Goal: Transaction & Acquisition: Purchase product/service

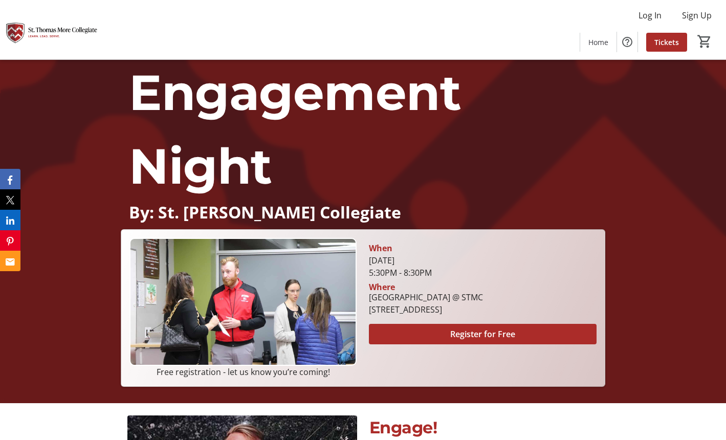
scroll to position [80, 0]
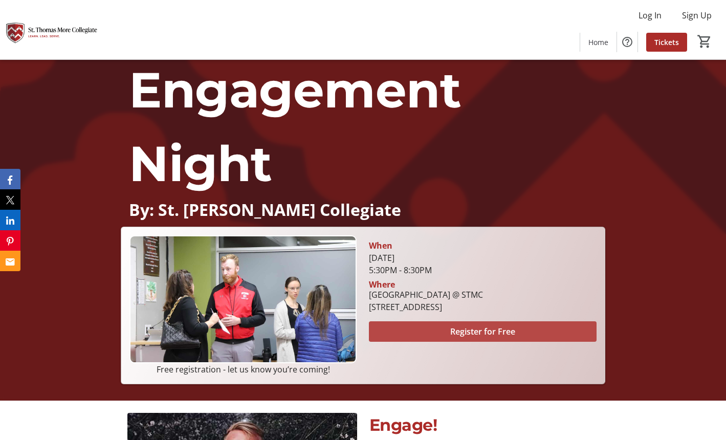
click at [556, 325] on span at bounding box center [482, 331] width 227 height 25
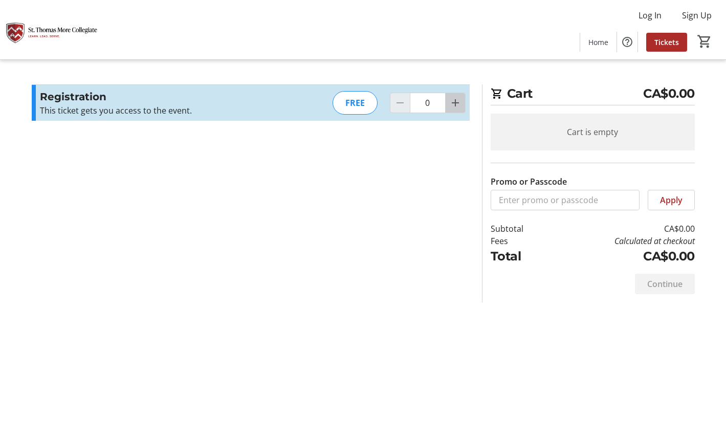
click at [455, 105] on mat-icon "Increment by one" at bounding box center [455, 103] width 12 height 12
type input "1"
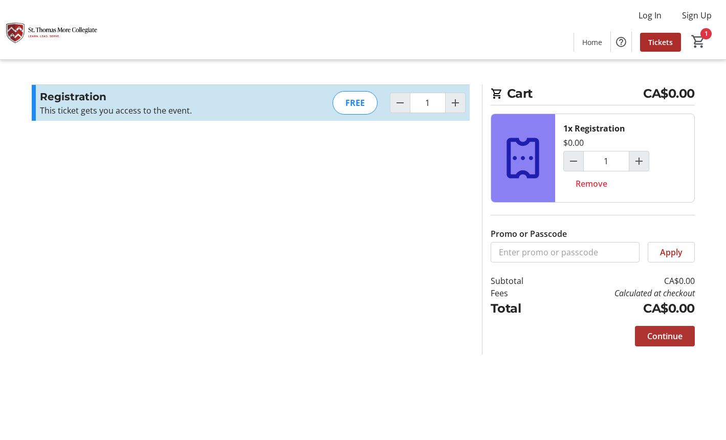
click at [658, 339] on span "Continue" at bounding box center [664, 336] width 35 height 12
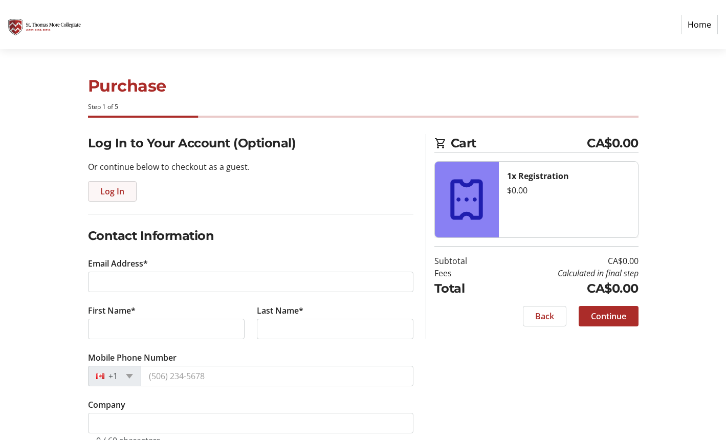
click at [123, 193] on span "Log In" at bounding box center [112, 191] width 24 height 12
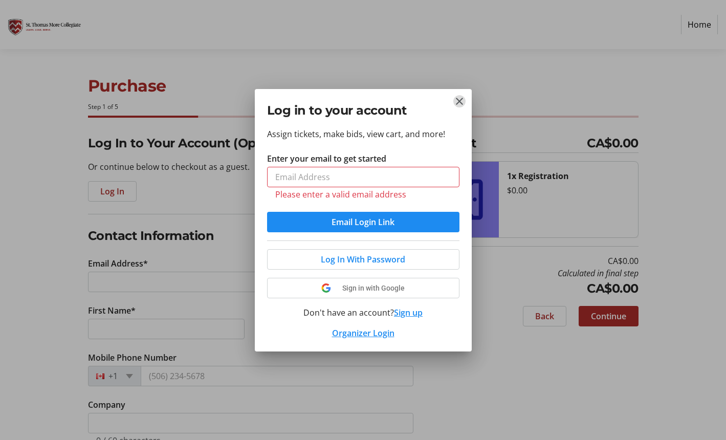
click at [458, 106] on mat-icon "Close" at bounding box center [460, 101] width 12 height 12
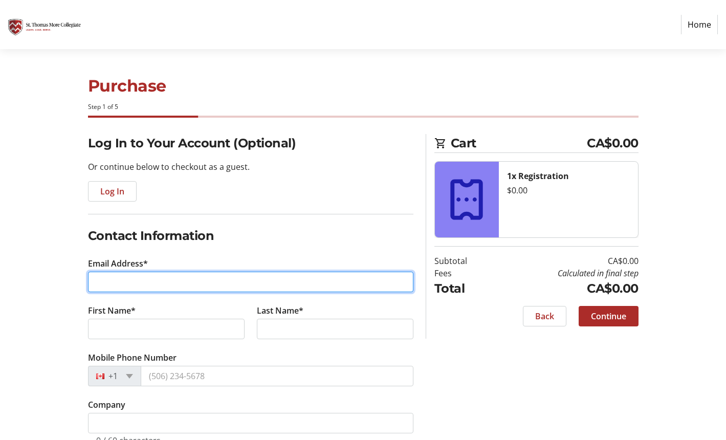
type input "[EMAIL_ADDRESS][DOMAIN_NAME]"
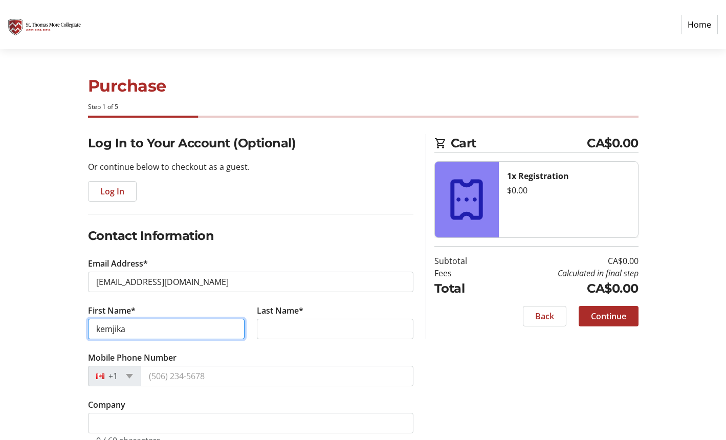
type input "kemjika"
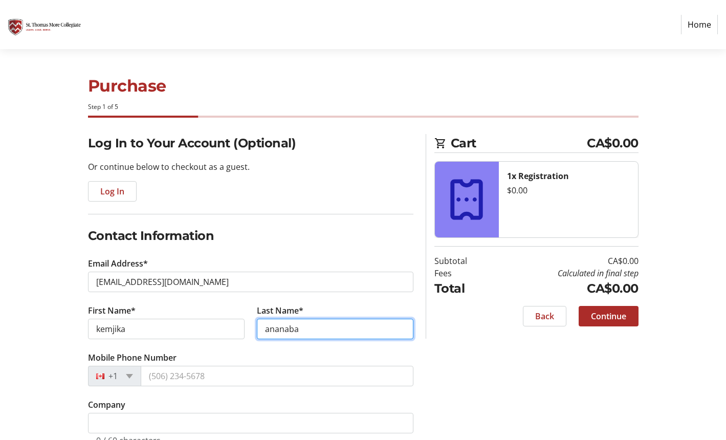
type input "ananaba"
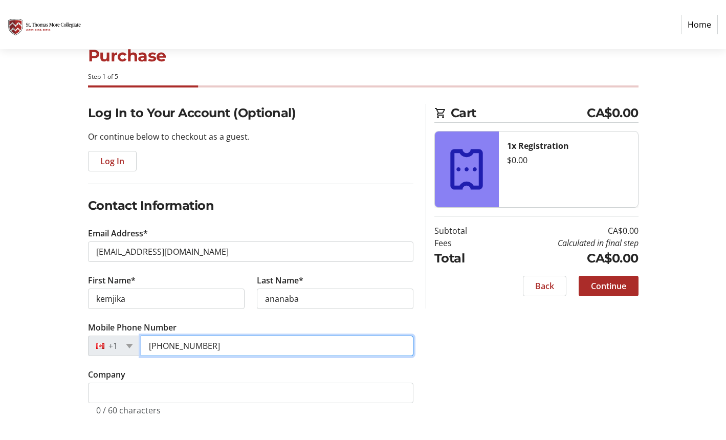
scroll to position [30, 0]
type input "[PHONE_NUMBER]"
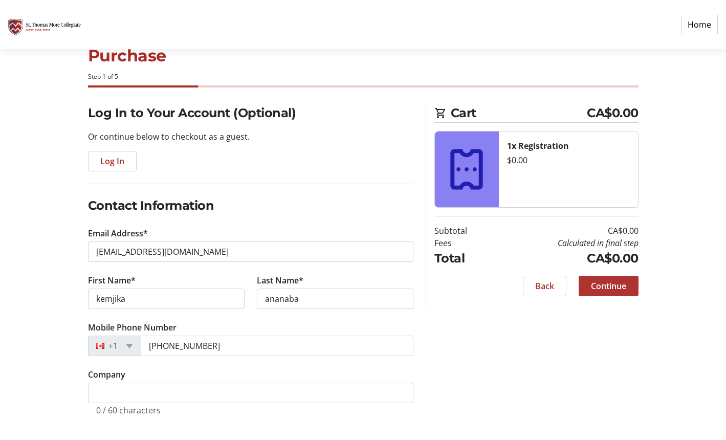
click at [601, 288] on span "Continue" at bounding box center [608, 286] width 35 height 12
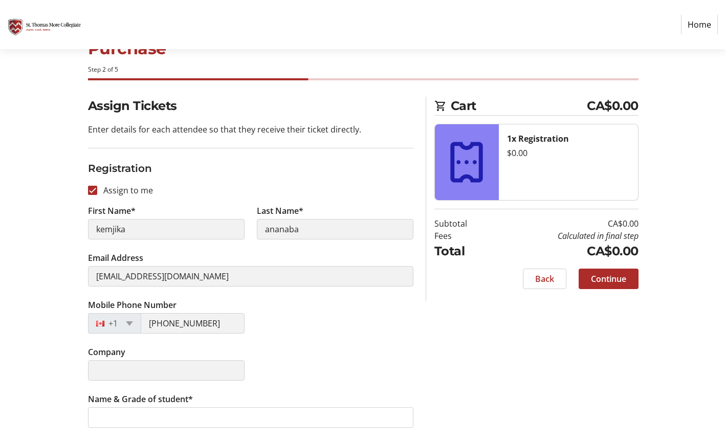
scroll to position [37, 0]
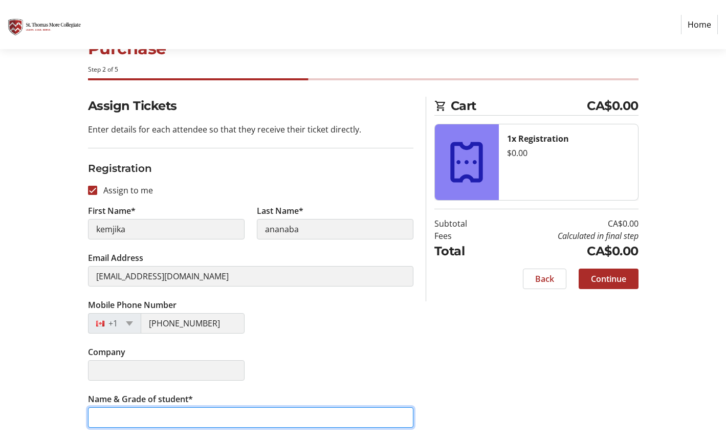
click at [215, 423] on input "Name & Grade of student*" at bounding box center [251, 417] width 326 height 20
type input "[PERSON_NAME]"
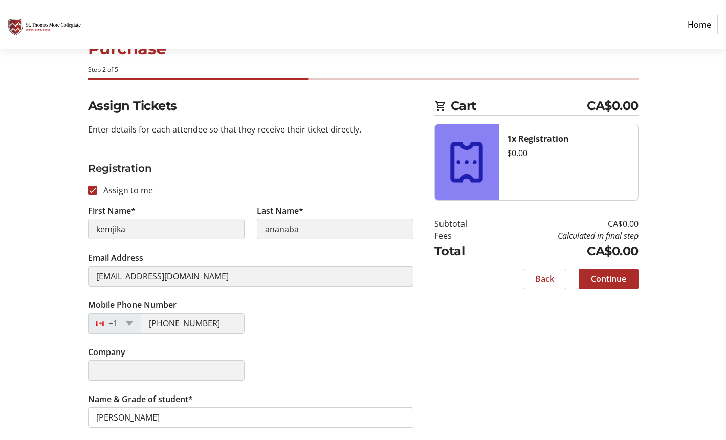
drag, startPoint x: 265, startPoint y: 386, endPoint x: 380, endPoint y: 382, distance: 114.7
click at [380, 382] on div "Company" at bounding box center [251, 369] width 338 height 47
click at [618, 280] on span "Continue" at bounding box center [608, 279] width 35 height 12
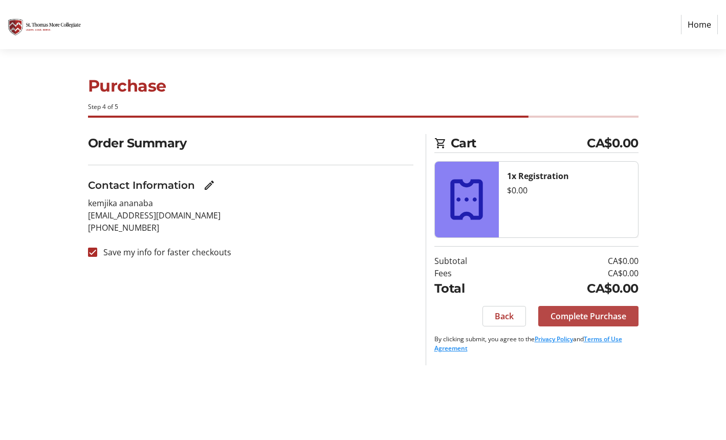
click at [631, 316] on span at bounding box center [588, 316] width 100 height 25
